Goal: Task Accomplishment & Management: Use online tool/utility

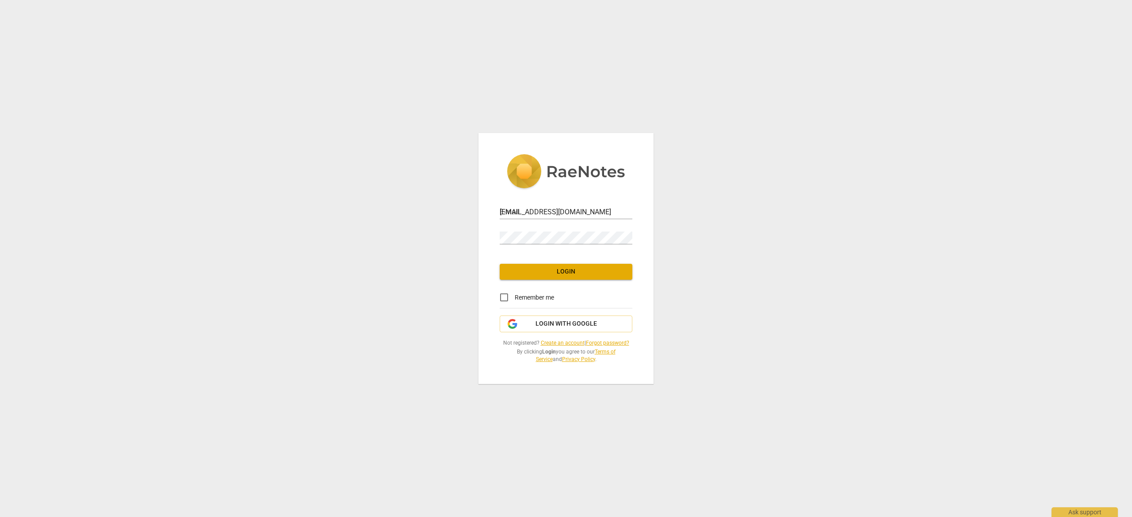
click at [551, 195] on link at bounding box center [566, 175] width 133 height 42
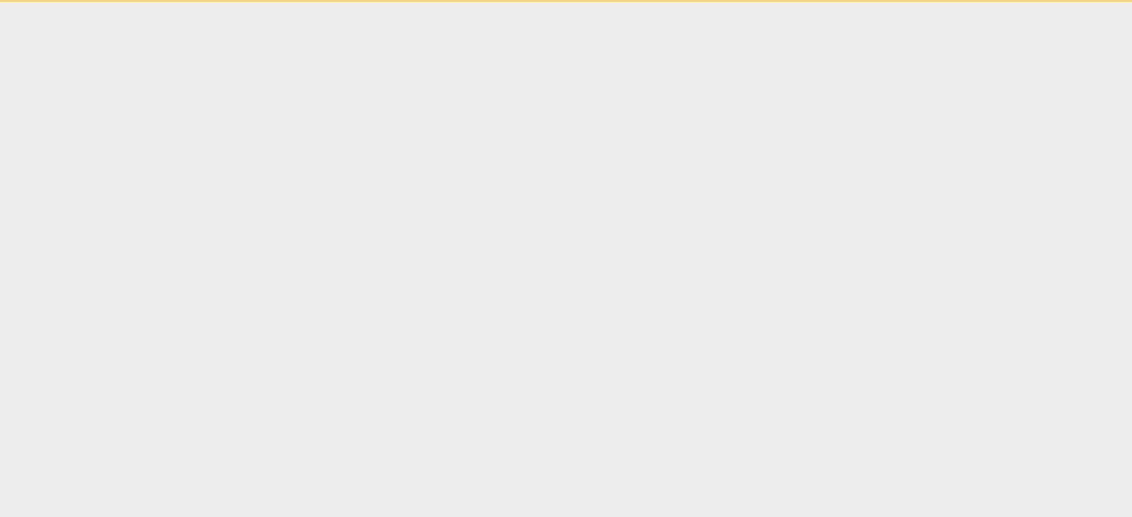
click at [513, 2] on html "Ask support" at bounding box center [566, 1] width 1132 height 2
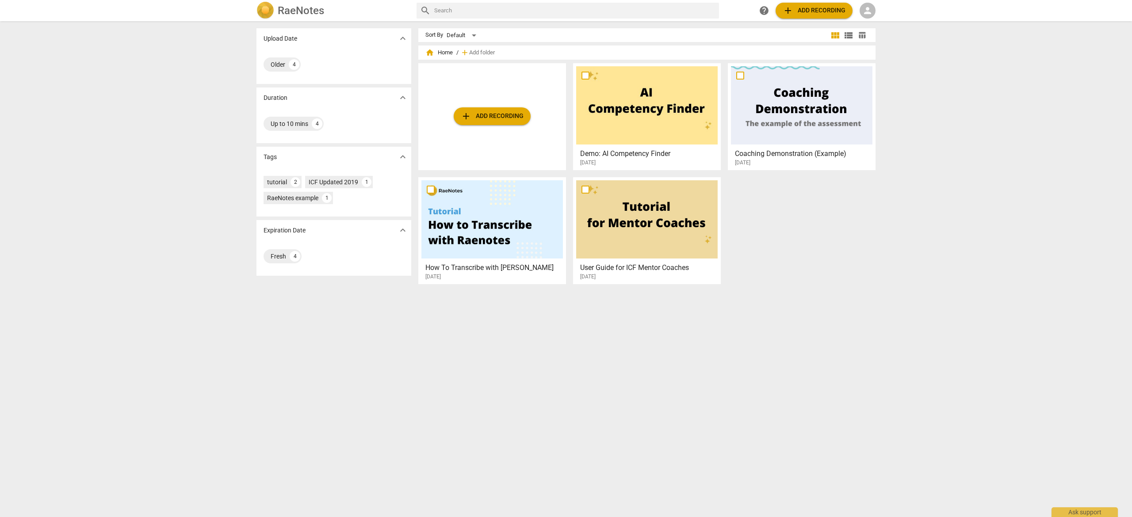
click at [506, 195] on div at bounding box center [492, 219] width 142 height 78
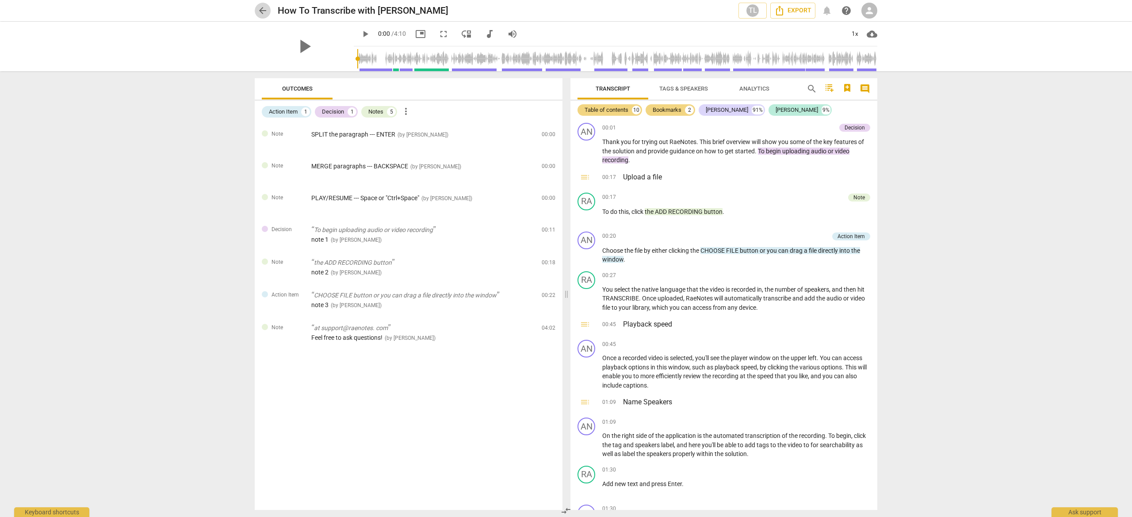
click at [263, 10] on span "arrow_back" at bounding box center [262, 10] width 11 height 11
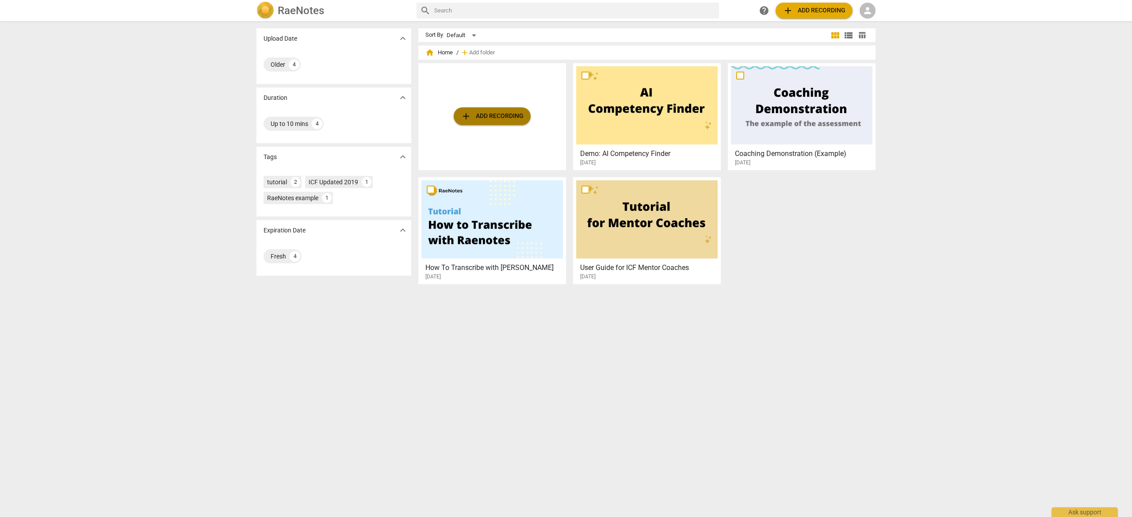
click at [497, 110] on button "add Add recording" at bounding box center [492, 116] width 77 height 18
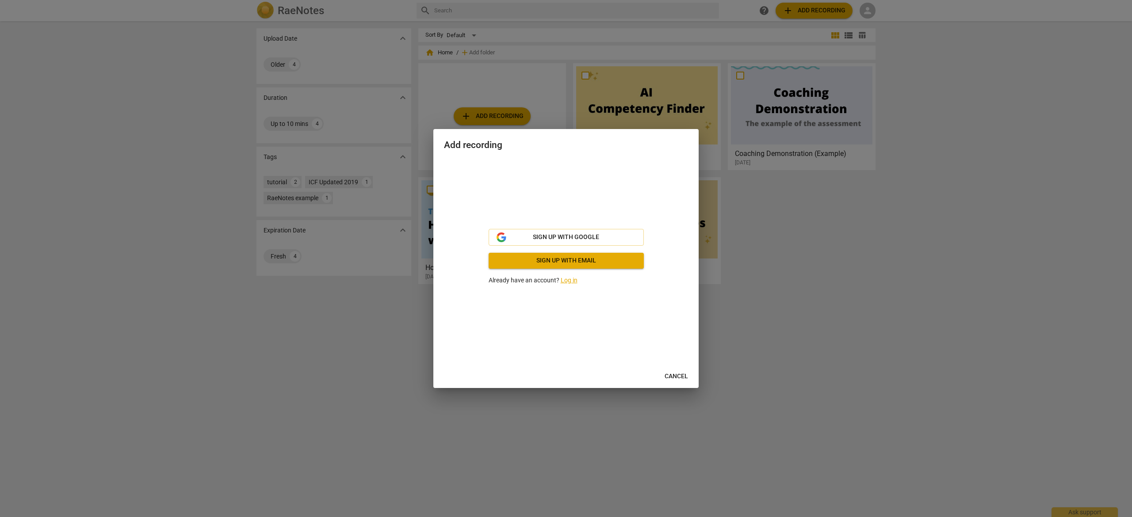
click at [575, 256] on span "Sign up with email" at bounding box center [566, 260] width 141 height 9
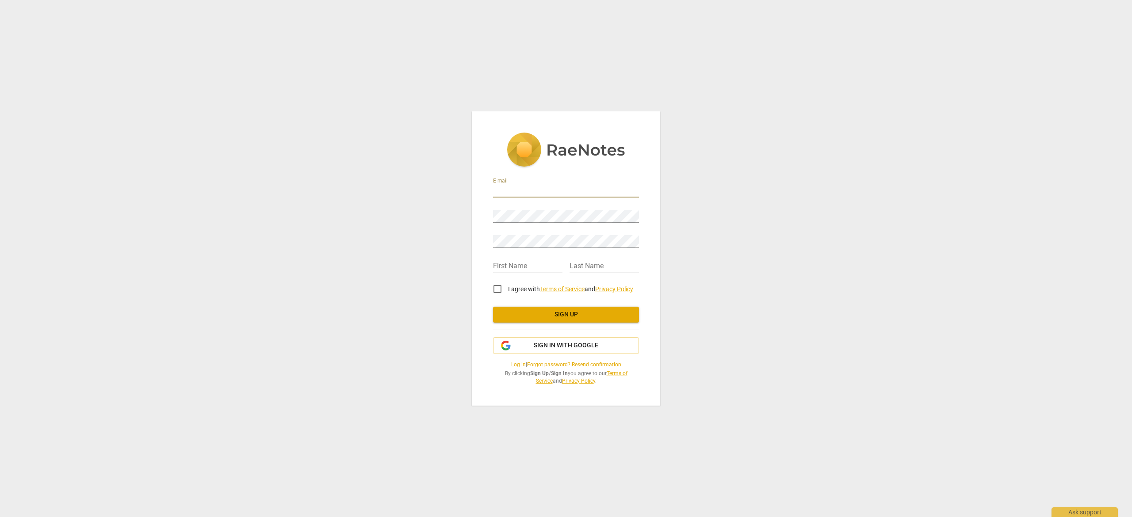
click at [506, 190] on input "email" at bounding box center [566, 191] width 146 height 13
type input "[EMAIL_ADDRESS][DOMAIN_NAME]"
type input "[PERSON_NAME]"
type input "Borain"
click at [494, 287] on input "I agree with Terms of Service and Privacy Policy" at bounding box center [497, 289] width 21 height 21
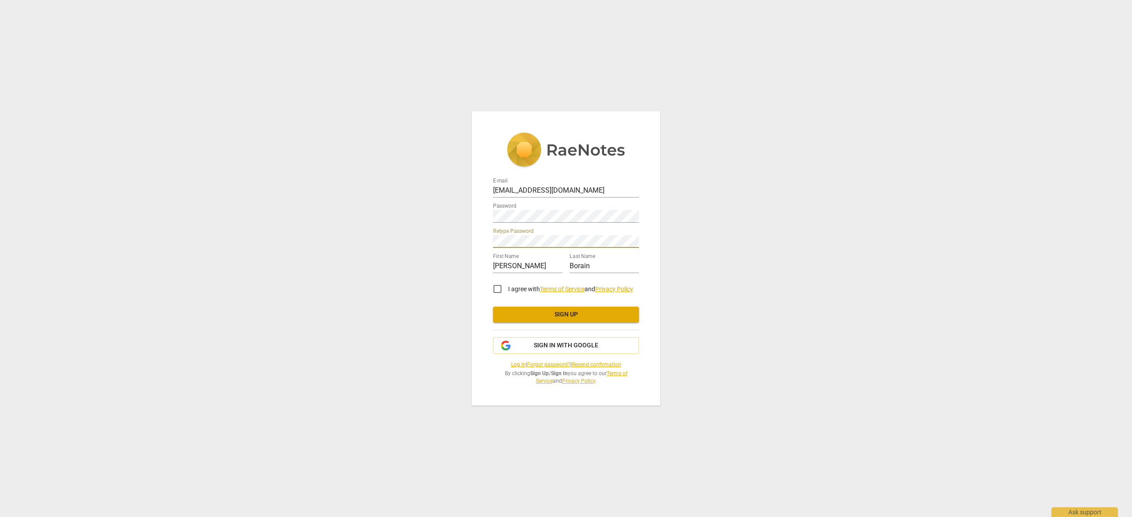
checkbox input "true"
click at [567, 315] on span "Sign up" at bounding box center [566, 314] width 132 height 9
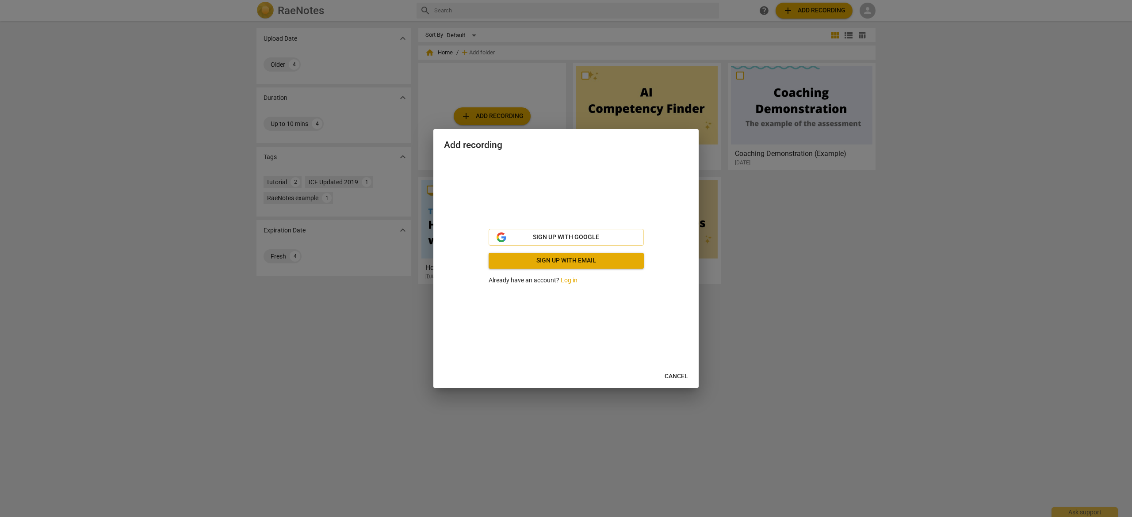
click at [670, 376] on span "Cancel" at bounding box center [676, 376] width 23 height 9
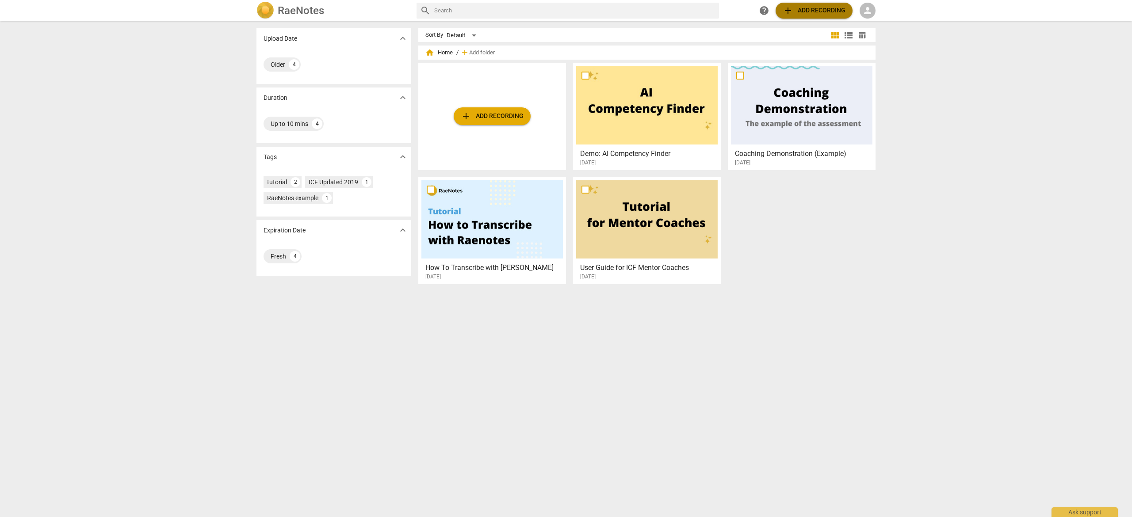
click at [807, 7] on span "add Add recording" at bounding box center [814, 10] width 63 height 11
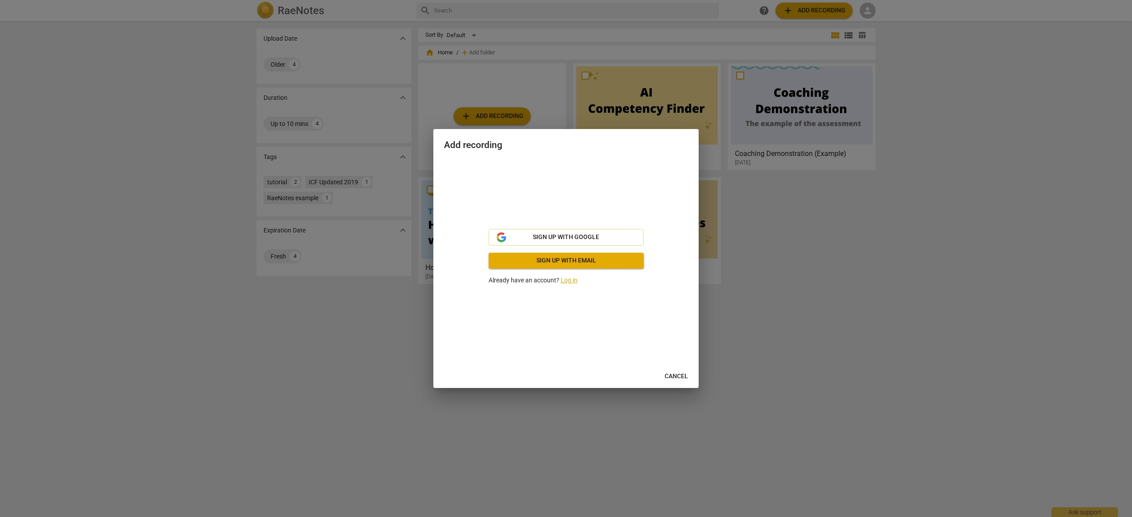
click at [566, 280] on link "Log in" at bounding box center [569, 280] width 17 height 7
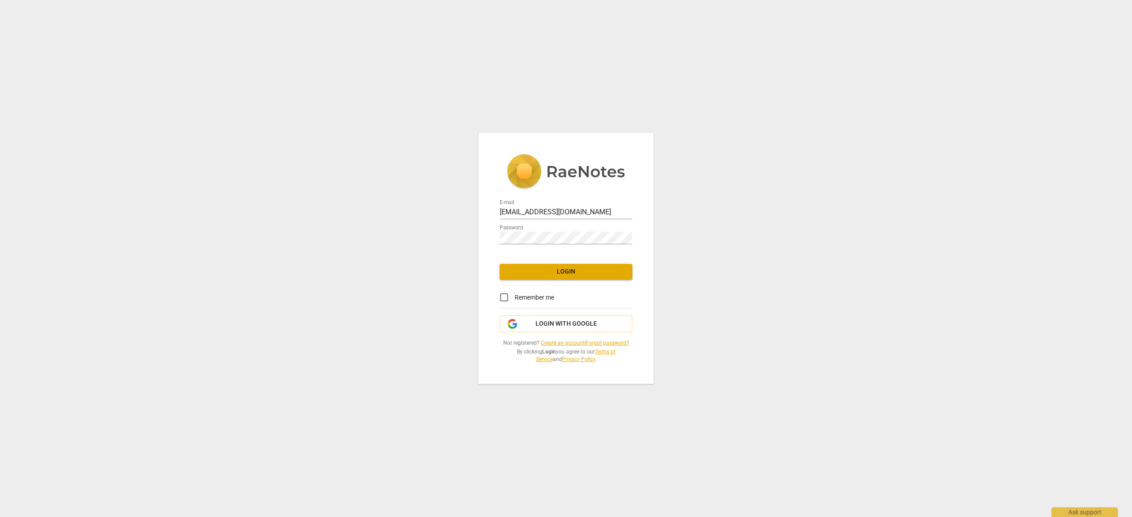
click at [563, 275] on span "Login" at bounding box center [566, 272] width 119 height 9
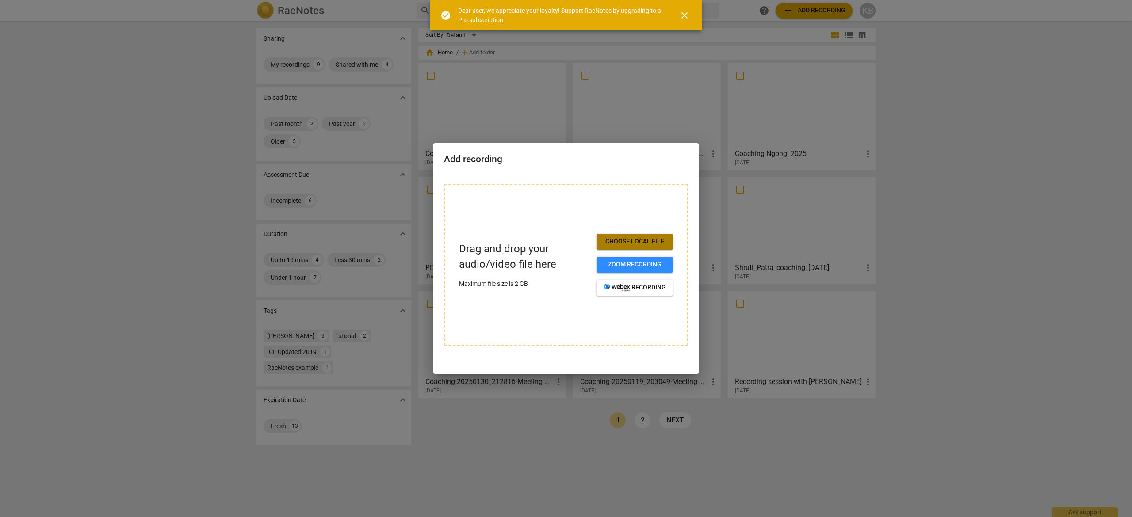
click at [642, 243] on span "Choose local file" at bounding box center [635, 241] width 62 height 9
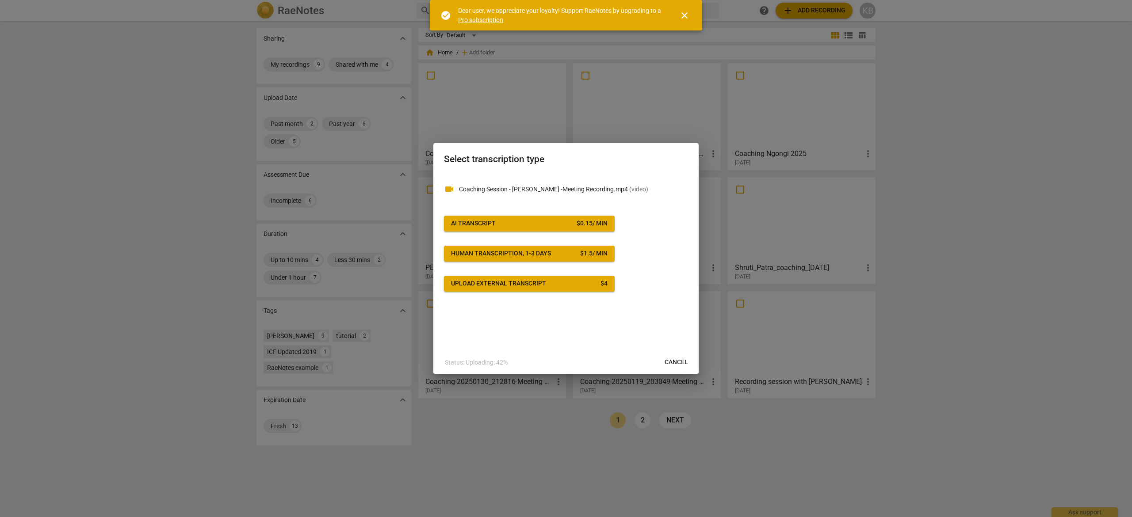
click at [454, 226] on div "AI Transcript" at bounding box center [473, 223] width 45 height 9
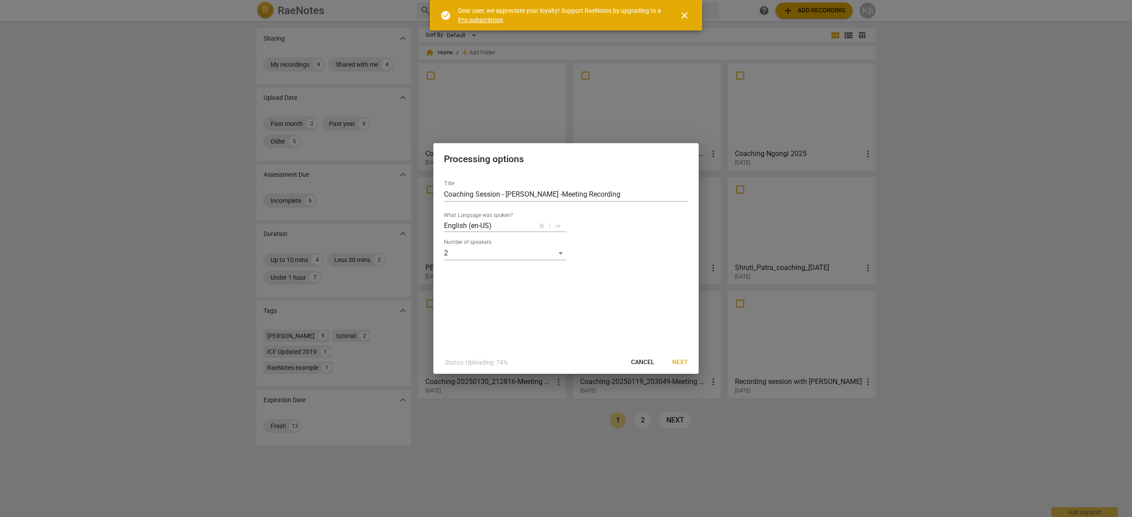
click at [676, 363] on span "Next" at bounding box center [680, 362] width 16 height 9
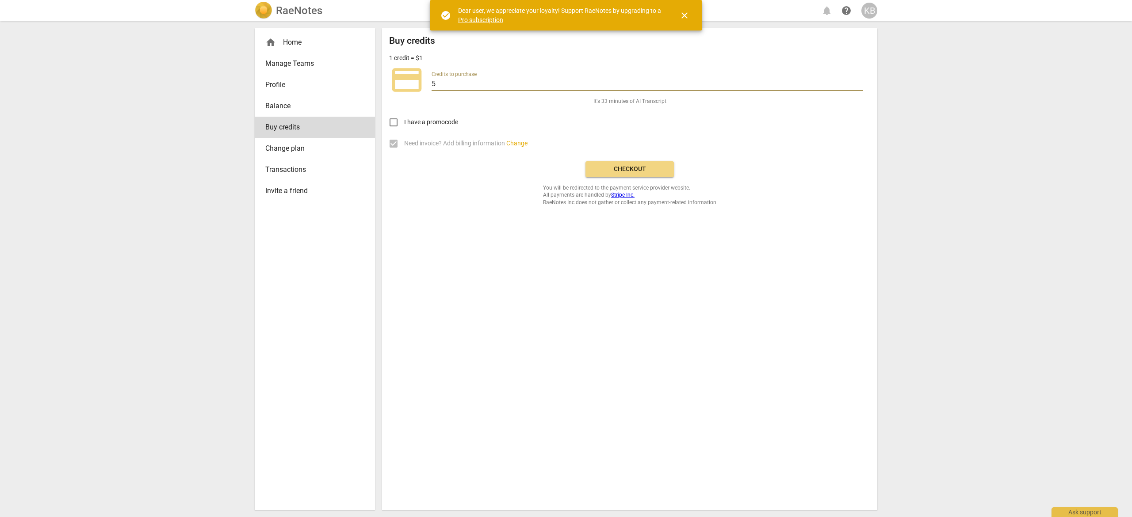
drag, startPoint x: 437, startPoint y: 83, endPoint x: 432, endPoint y: 82, distance: 5.8
click at [432, 82] on input "5" at bounding box center [648, 84] width 432 height 13
type input "1"
type input "20"
click at [483, 21] on link "Pro subscription" at bounding box center [480, 19] width 45 height 7
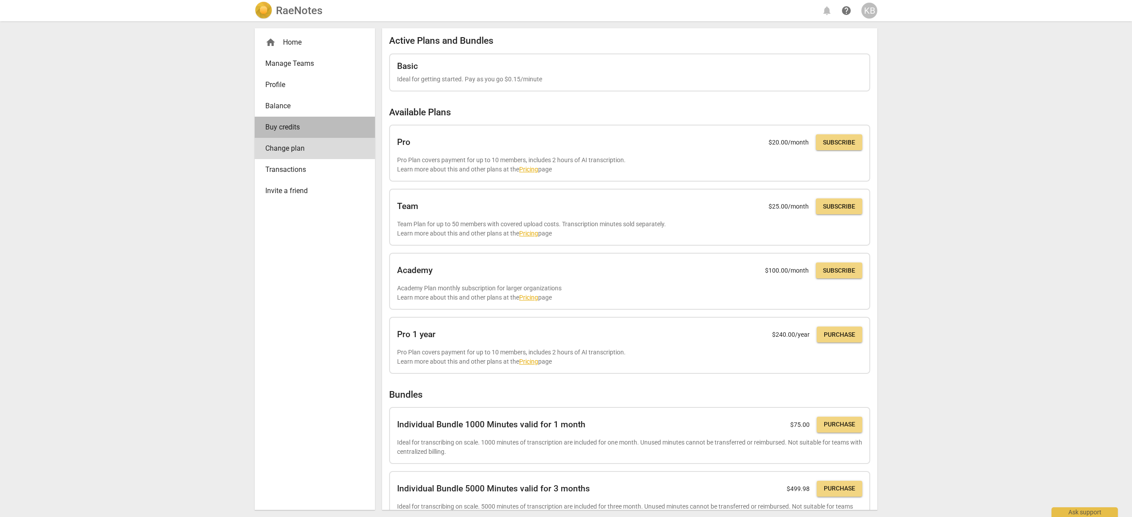
click at [294, 125] on span "Buy credits" at bounding box center [311, 127] width 92 height 11
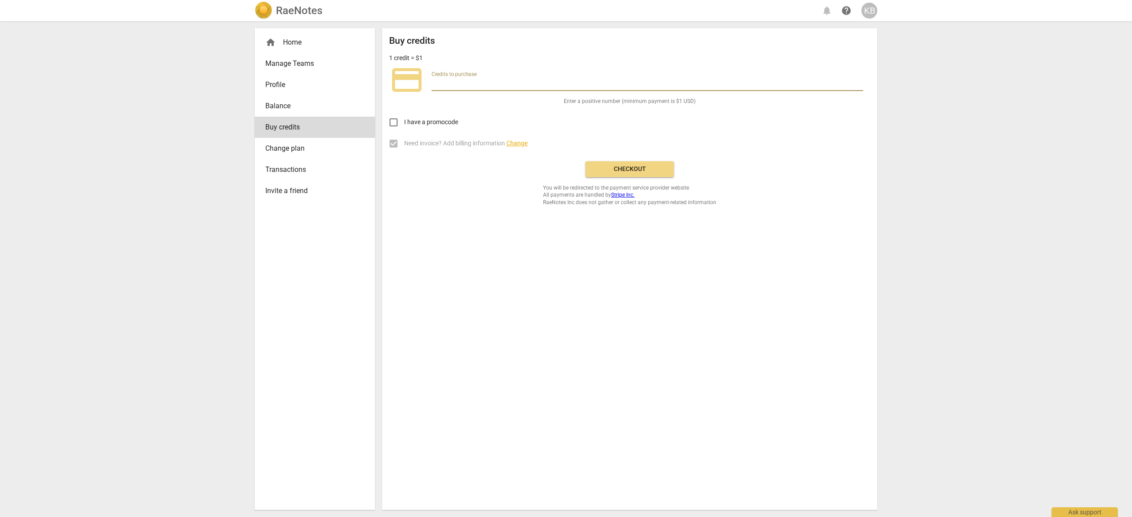
click at [434, 80] on input "number" at bounding box center [648, 84] width 432 height 13
type input "15"
click at [630, 169] on span "Checkout" at bounding box center [630, 169] width 74 height 9
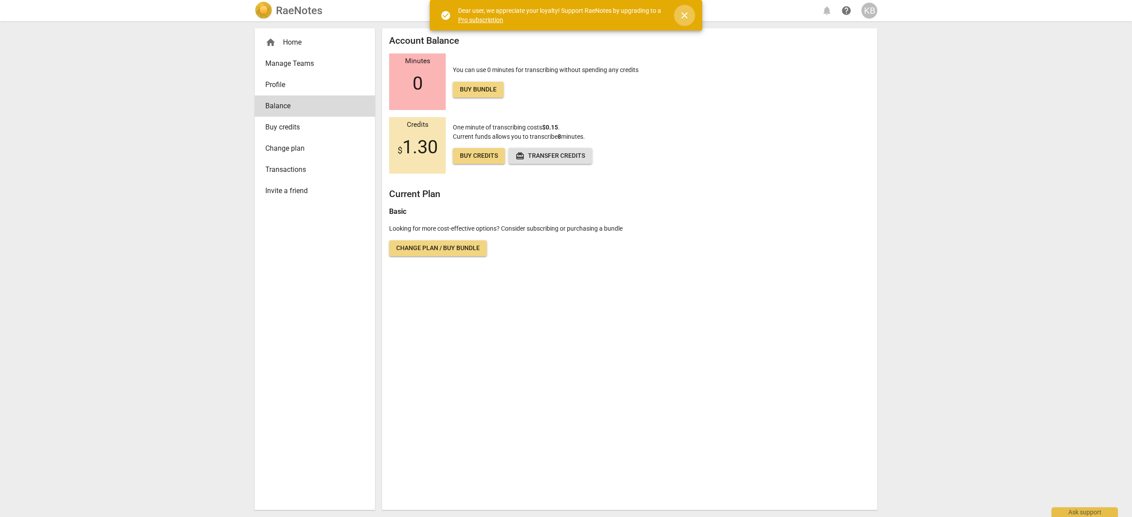
click at [684, 10] on span "close" at bounding box center [684, 15] width 11 height 11
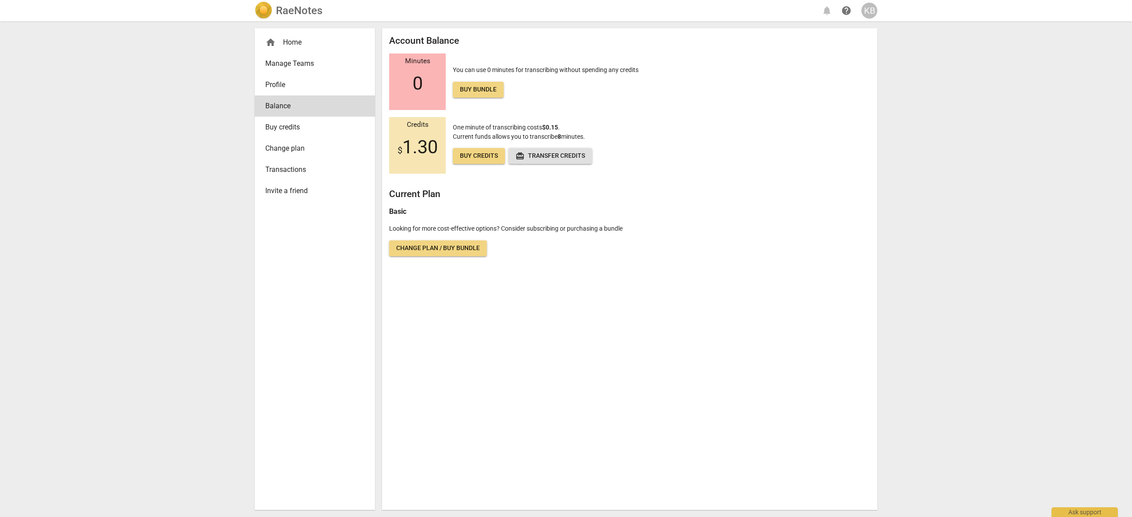
click at [867, 7] on div "KB" at bounding box center [869, 11] width 16 height 16
click at [888, 85] on li "Balance" at bounding box center [894, 85] width 67 height 21
click at [847, 13] on span "help" at bounding box center [846, 10] width 11 height 11
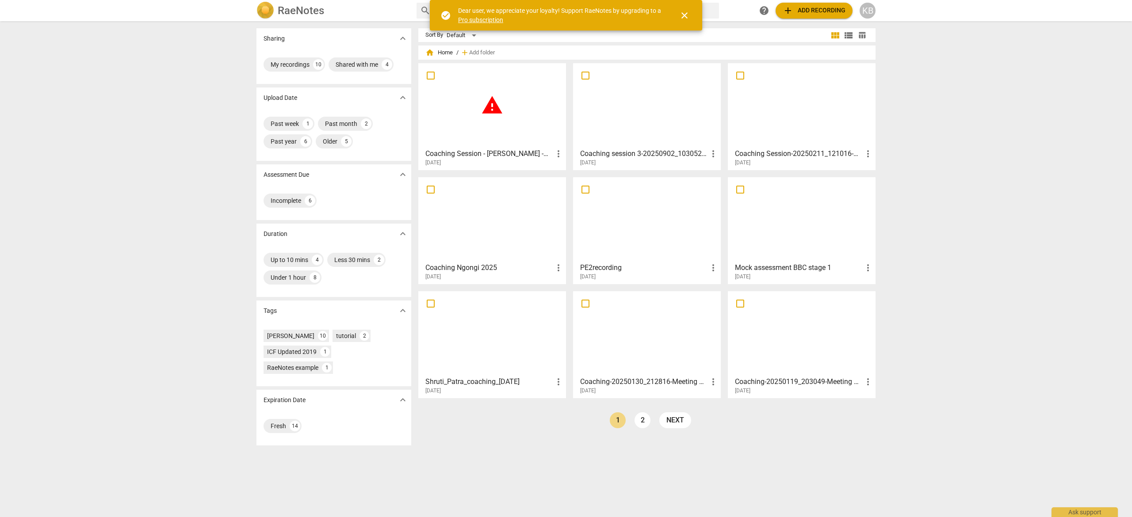
click at [490, 105] on span "warning" at bounding box center [492, 105] width 22 height 22
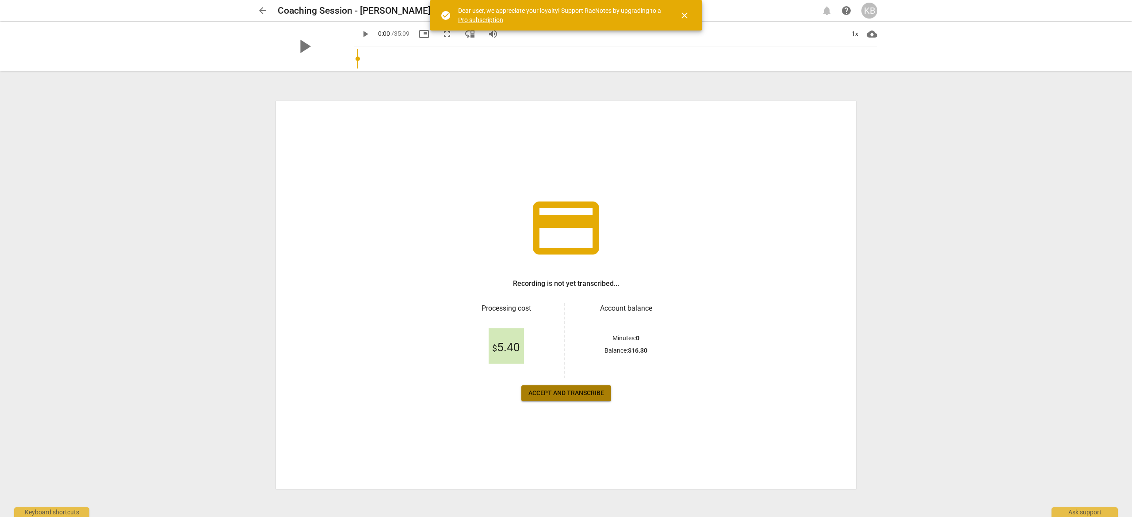
click at [561, 393] on span "Accept and transcribe" at bounding box center [566, 393] width 76 height 9
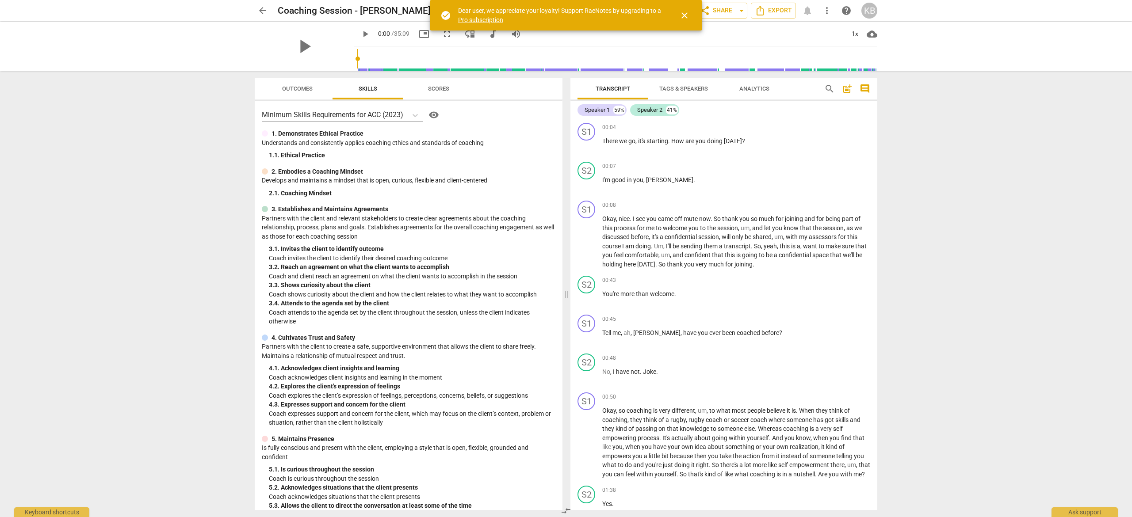
click at [684, 16] on span "close" at bounding box center [684, 15] width 11 height 11
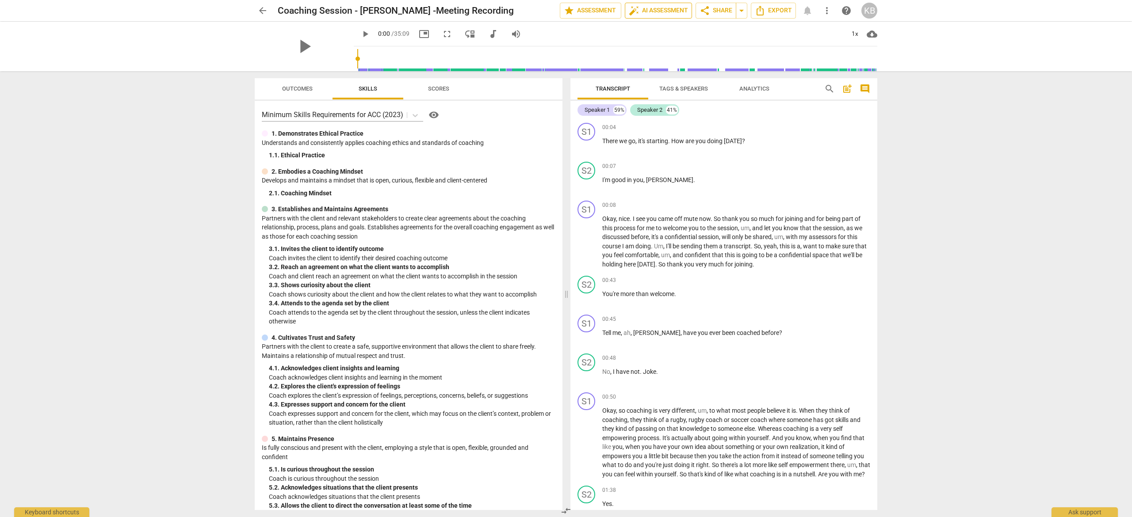
click at [647, 11] on span "auto_fix_high AI Assessment" at bounding box center [658, 10] width 59 height 11
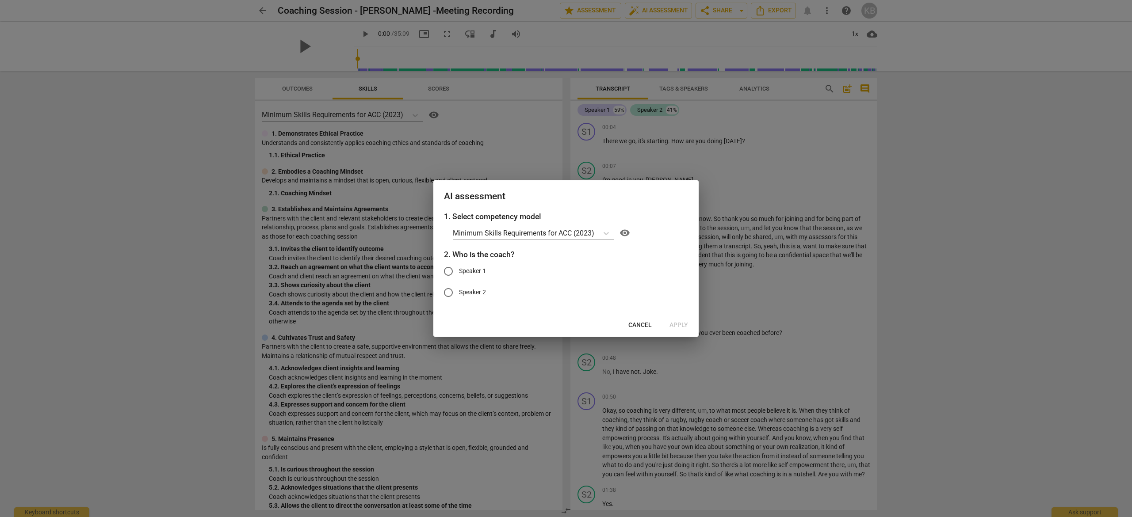
click at [448, 270] on input "Speaker 1" at bounding box center [448, 271] width 21 height 21
radio input "true"
click at [677, 324] on span "Apply" at bounding box center [679, 325] width 19 height 9
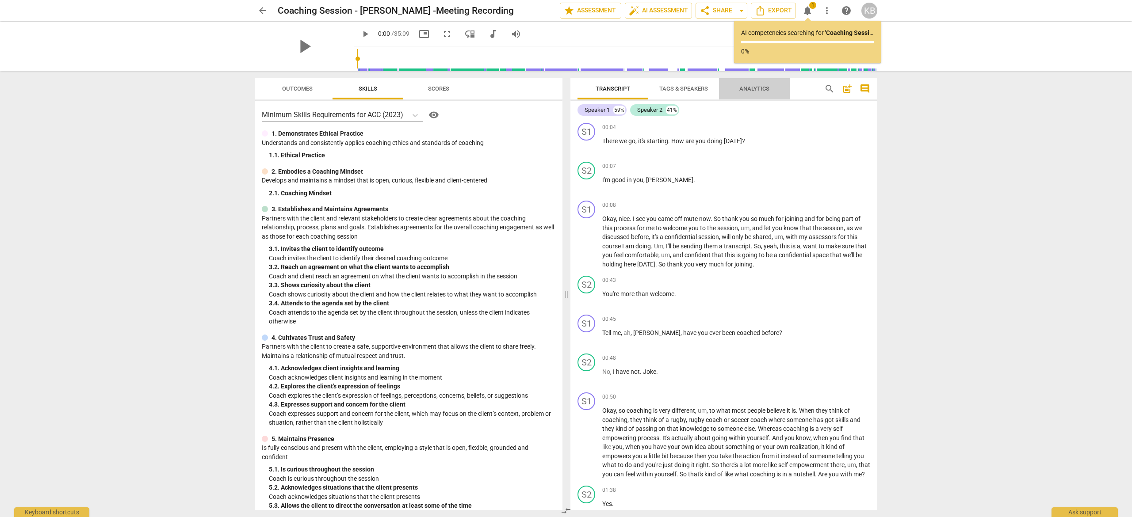
click at [759, 87] on span "Analytics" at bounding box center [754, 88] width 30 height 7
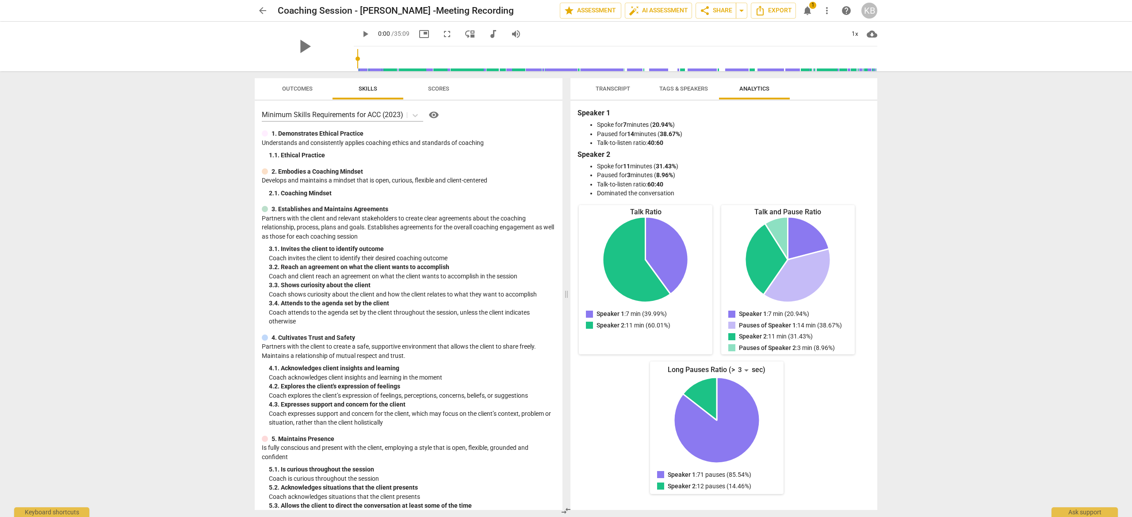
click at [294, 89] on span "Outcomes" at bounding box center [297, 88] width 31 height 7
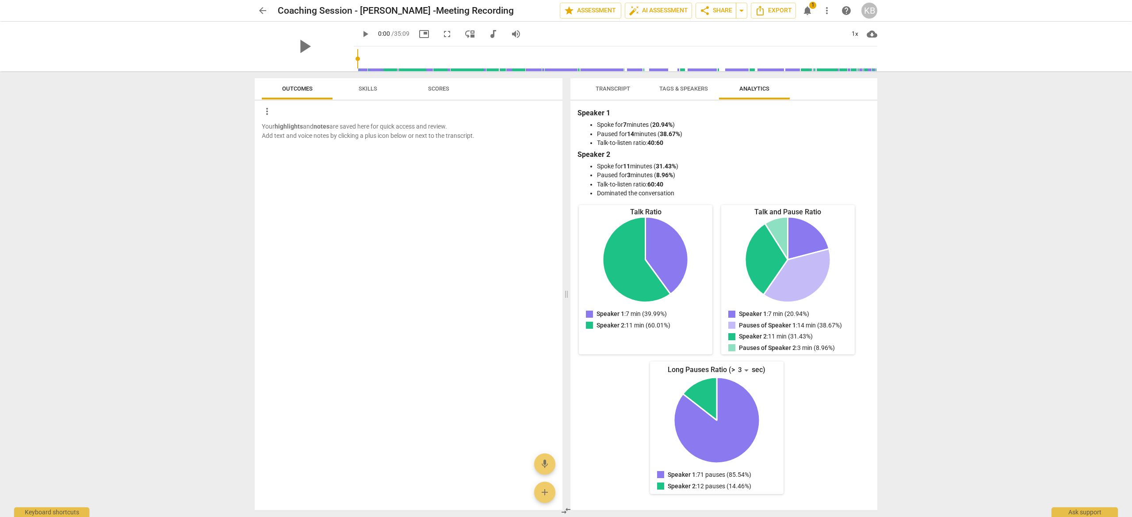
click at [445, 91] on span "Scores" at bounding box center [438, 88] width 21 height 7
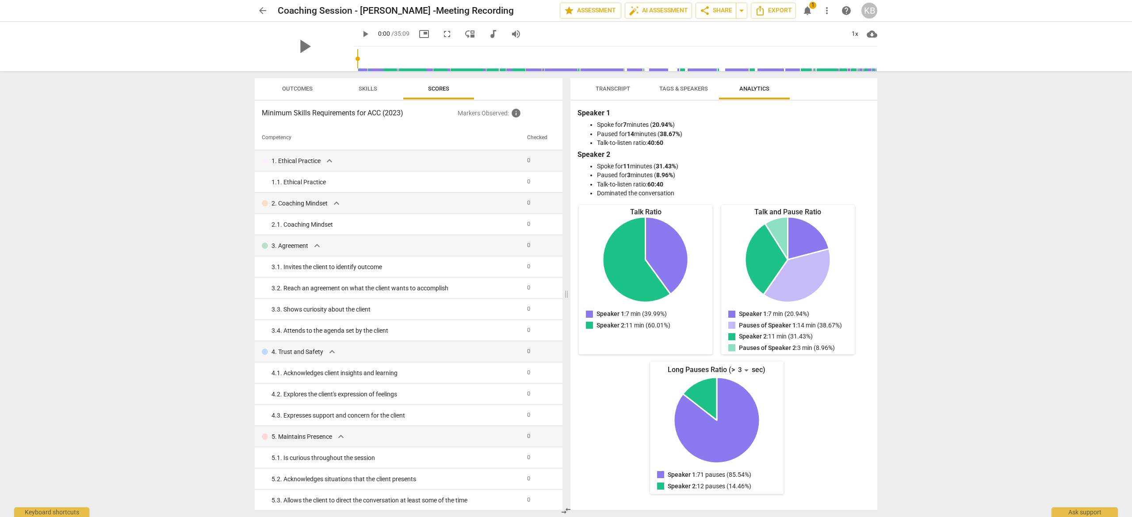
click at [369, 89] on span "Skills" at bounding box center [368, 88] width 19 height 7
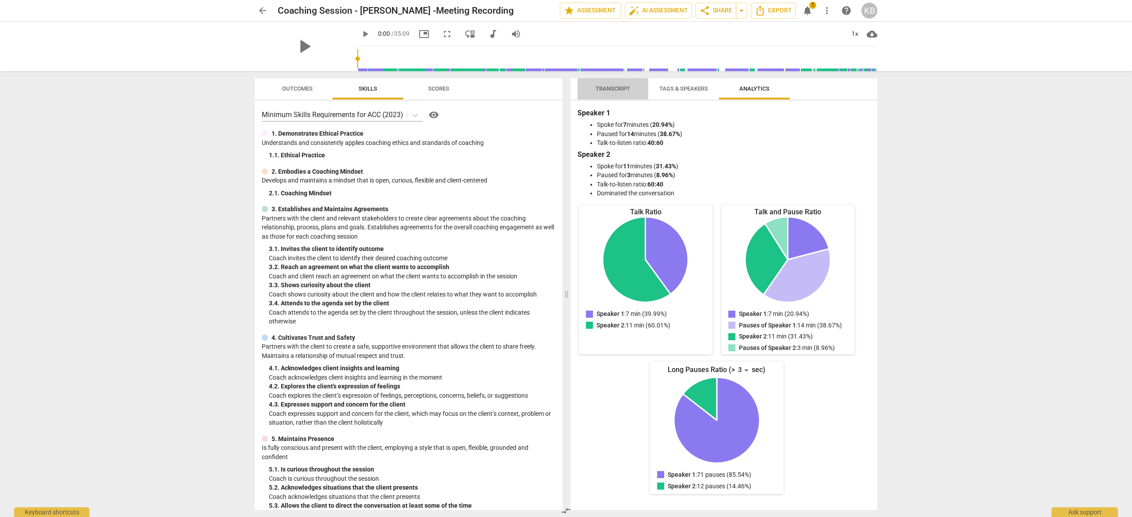
click at [631, 93] on span "Transcript" at bounding box center [613, 89] width 56 height 12
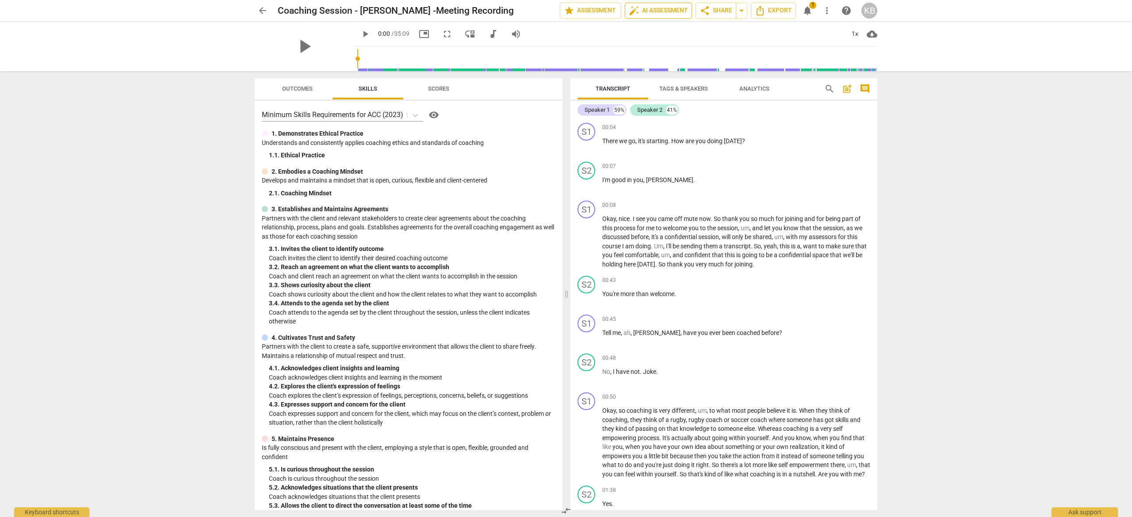
click at [660, 11] on span "auto_fix_high AI Assessment" at bounding box center [658, 10] width 59 height 11
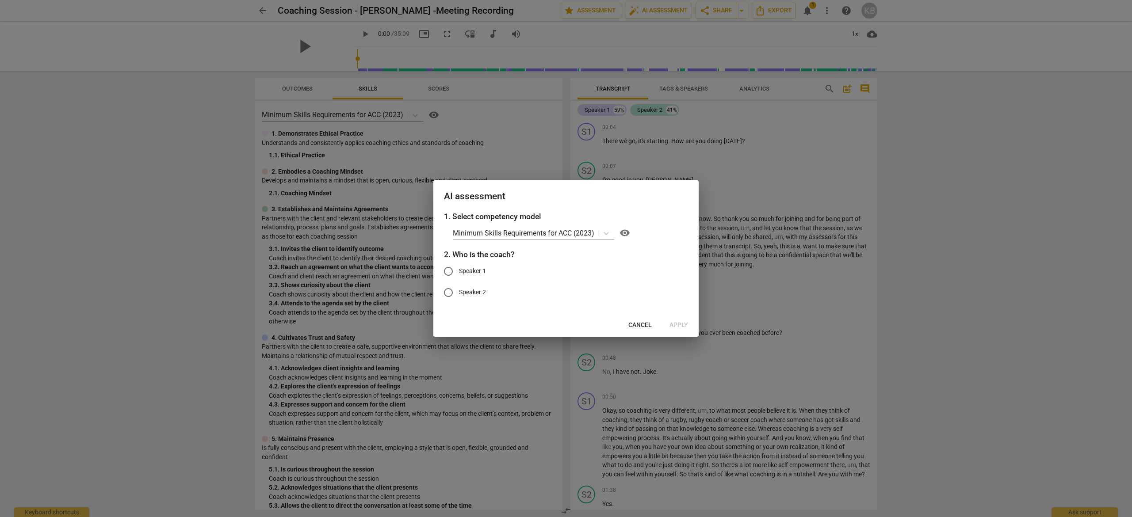
click at [752, 273] on div at bounding box center [566, 258] width 1132 height 517
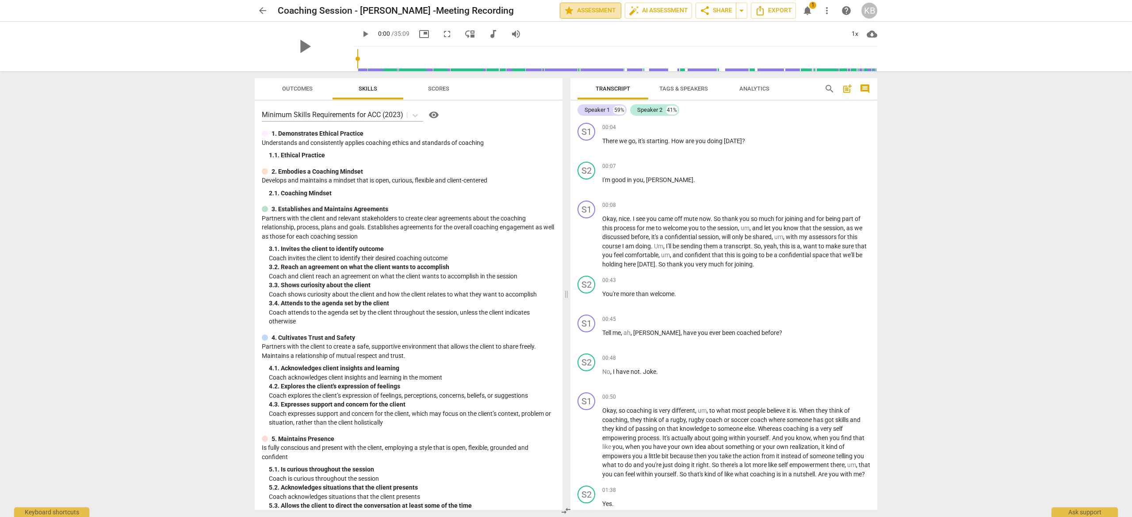
click at [578, 8] on span "star Assessment" at bounding box center [591, 10] width 54 height 11
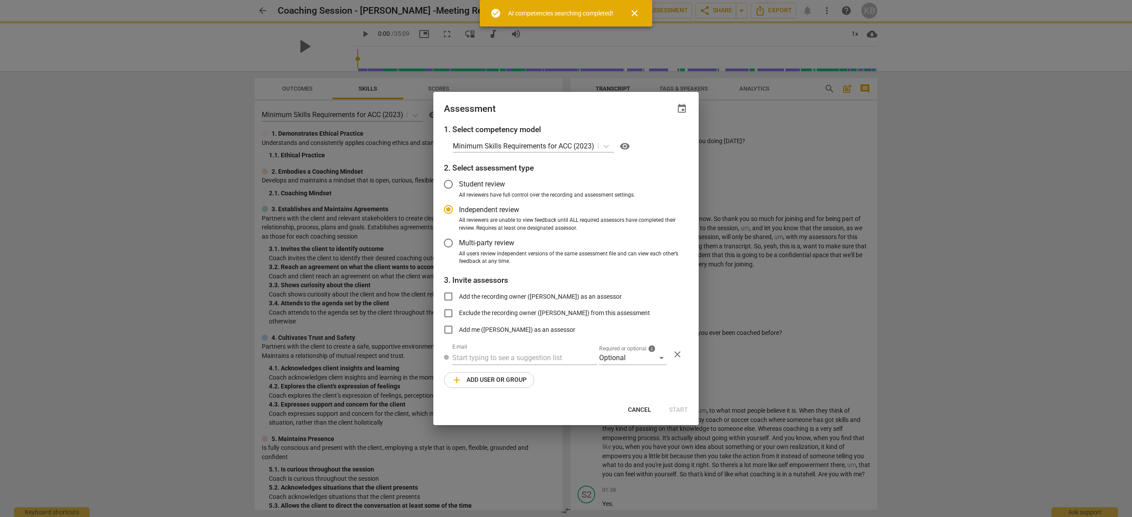
radio input "false"
